Goal: Transaction & Acquisition: Purchase product/service

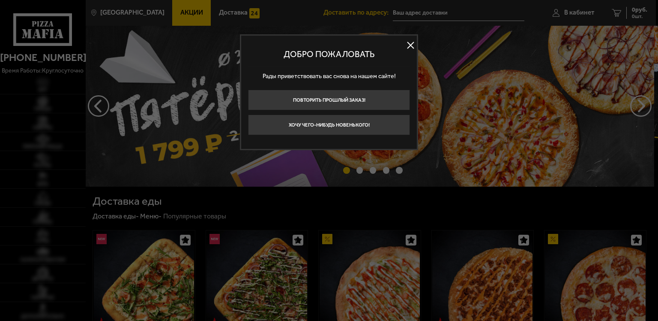
type input "[STREET_ADDRESS]"
click at [410, 49] on button at bounding box center [410, 45] width 13 height 13
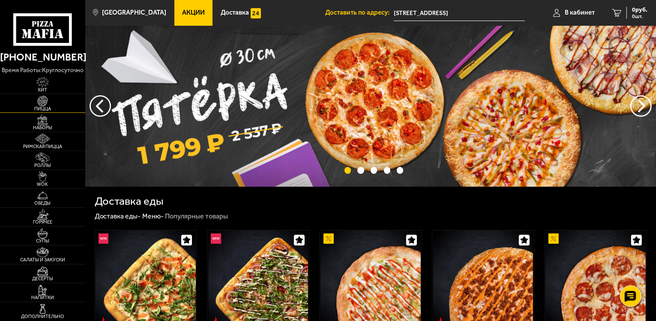
click at [49, 106] on span "Пицца" at bounding box center [42, 108] width 85 height 5
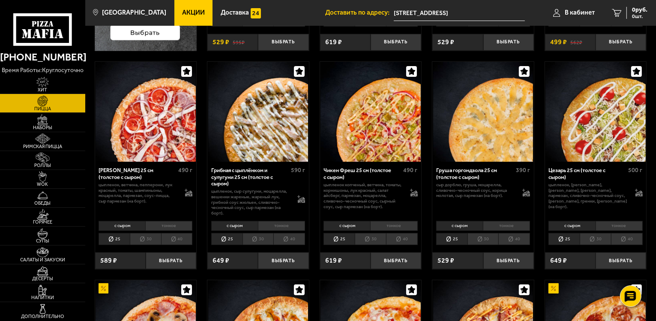
scroll to position [571, 0]
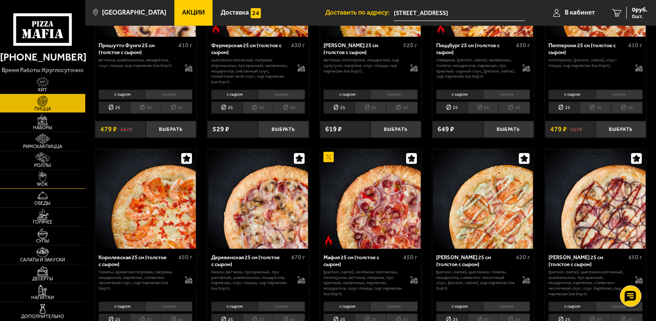
click at [44, 179] on img at bounding box center [43, 176] width 26 height 11
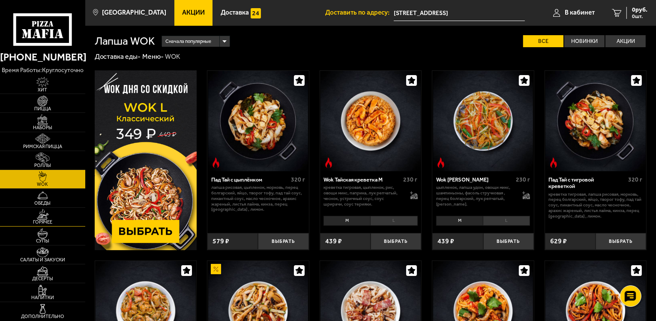
click at [51, 216] on img at bounding box center [43, 214] width 26 height 11
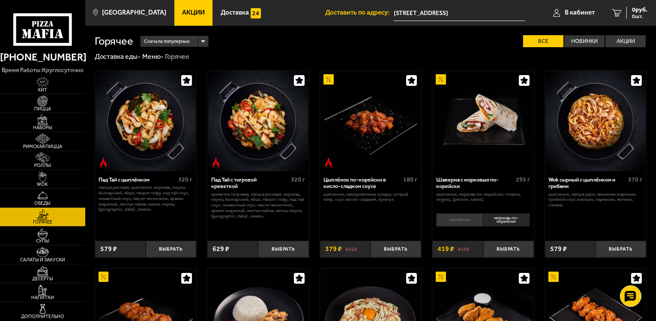
scroll to position [228, 0]
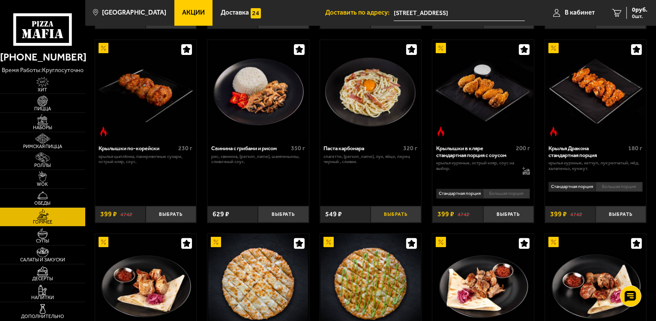
click at [402, 220] on button "Выбрать" at bounding box center [396, 214] width 51 height 17
click at [34, 173] on img at bounding box center [43, 176] width 26 height 11
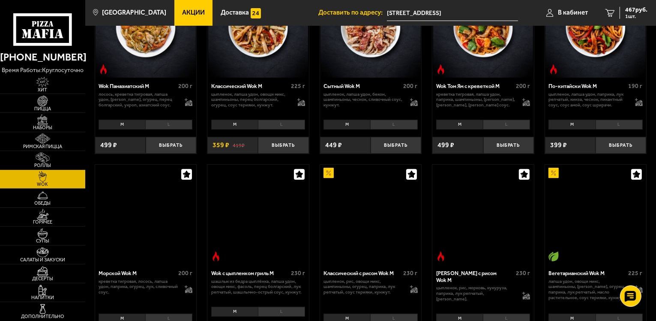
scroll to position [457, 0]
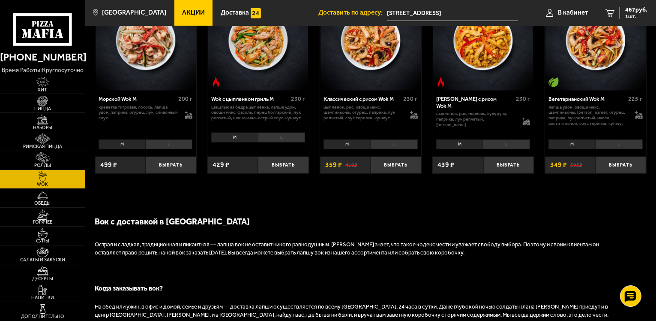
click at [166, 146] on li "L" at bounding box center [168, 144] width 47 height 10
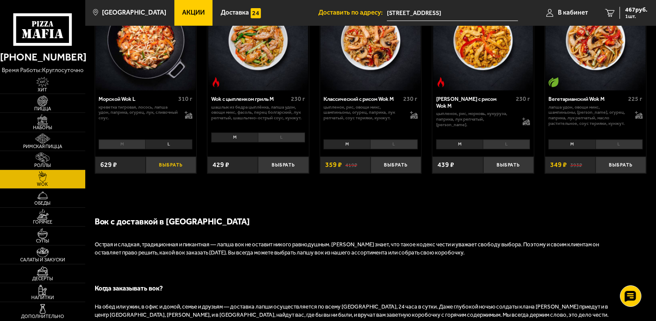
click at [180, 168] on button "Выбрать" at bounding box center [171, 164] width 51 height 17
click at [632, 17] on span "2 шт." at bounding box center [635, 16] width 26 height 5
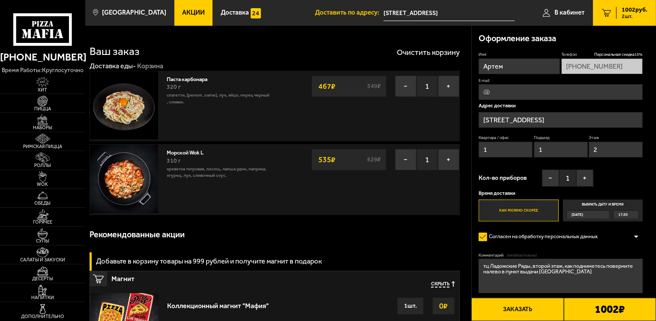
click at [533, 309] on button "Заказать" at bounding box center [517, 308] width 92 height 23
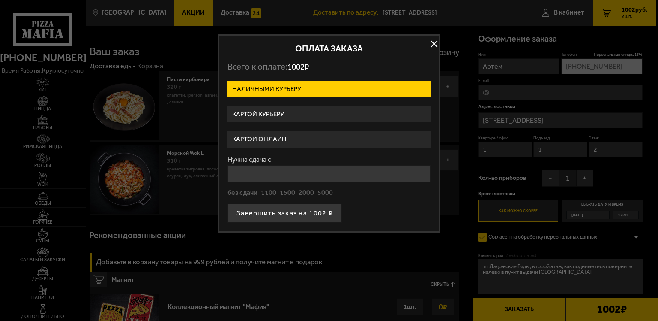
click at [285, 116] on label "Картой курьеру" at bounding box center [329, 114] width 203 height 17
click at [0, 0] on input "Картой курьеру" at bounding box center [0, 0] width 0 height 0
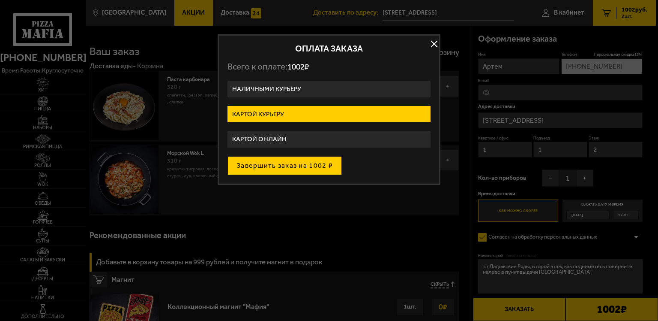
click at [317, 166] on button "Завершить заказ на 1002 ₽" at bounding box center [285, 165] width 114 height 19
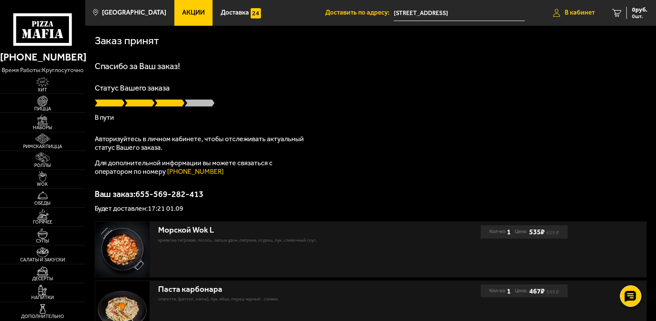
click at [569, 13] on span "В кабинет" at bounding box center [580, 12] width 30 height 6
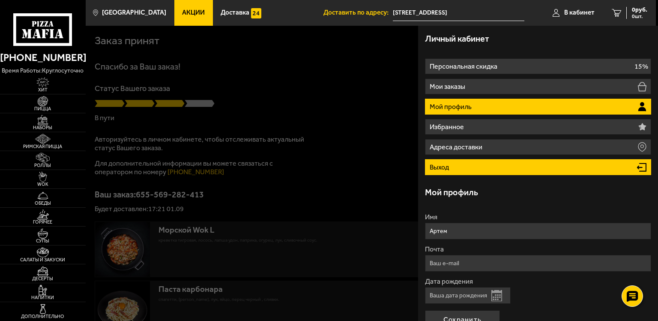
click at [468, 164] on li "Выход" at bounding box center [538, 167] width 226 height 16
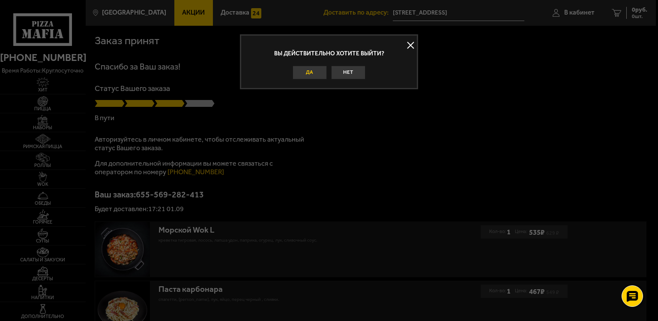
click at [316, 75] on button "Да" at bounding box center [310, 73] width 34 height 14
